Goal: Information Seeking & Learning: Learn about a topic

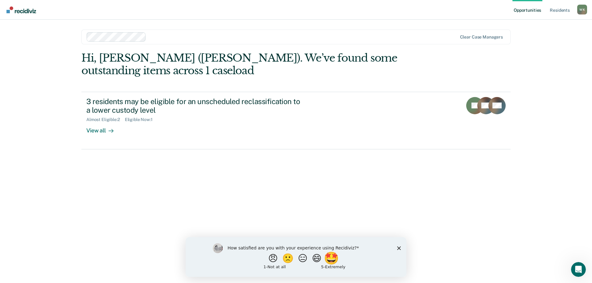
click at [333, 257] on button "🤩" at bounding box center [332, 258] width 17 height 12
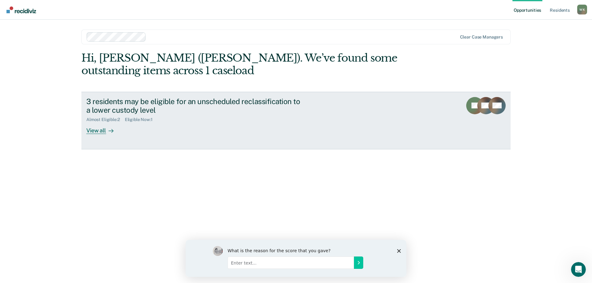
click at [92, 130] on div "View all" at bounding box center [103, 128] width 35 height 12
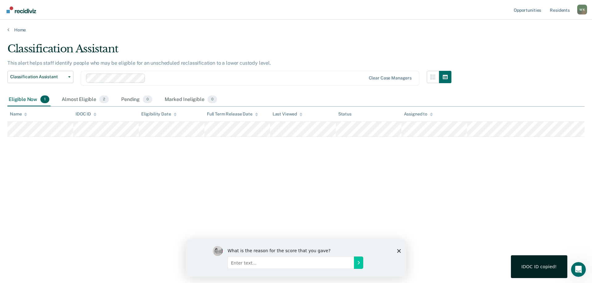
drag, startPoint x: 411, startPoint y: 259, endPoint x: 373, endPoint y: 232, distance: 46.4
click at [410, 257] on main "Classification Assistant This alert helps staff identify people who may be elig…" at bounding box center [296, 157] width 592 height 249
drag, startPoint x: 413, startPoint y: 122, endPoint x: 367, endPoint y: 190, distance: 82.3
click at [367, 190] on div "Classification Assistant This alert helps staff identify people who may be elig…" at bounding box center [295, 140] width 577 height 194
drag, startPoint x: 391, startPoint y: 137, endPoint x: 377, endPoint y: 158, distance: 24.2
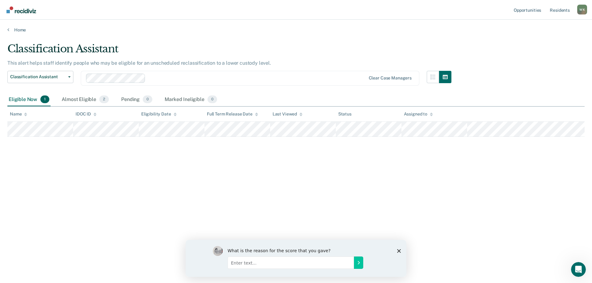
click at [377, 158] on div "Classification Assistant This alert helps staff identify people who may be elig…" at bounding box center [295, 140] width 577 height 194
click at [105, 97] on span "2" at bounding box center [104, 100] width 10 height 8
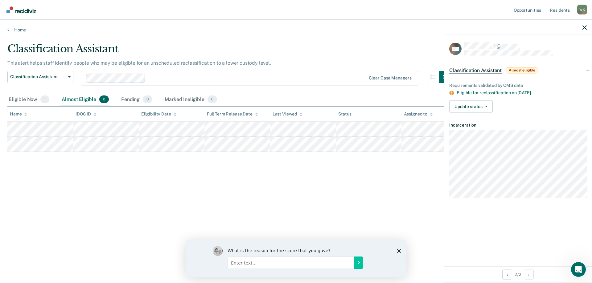
drag, startPoint x: 84, startPoint y: 0, endPoint x: 96, endPoint y: 13, distance: 17.9
click at [96, 13] on nav "Opportunities Resident s [PERSON_NAME] Profile How it works Log Out" at bounding box center [296, 10] width 592 height 20
